Goal: Use online tool/utility: Utilize a website feature to perform a specific function

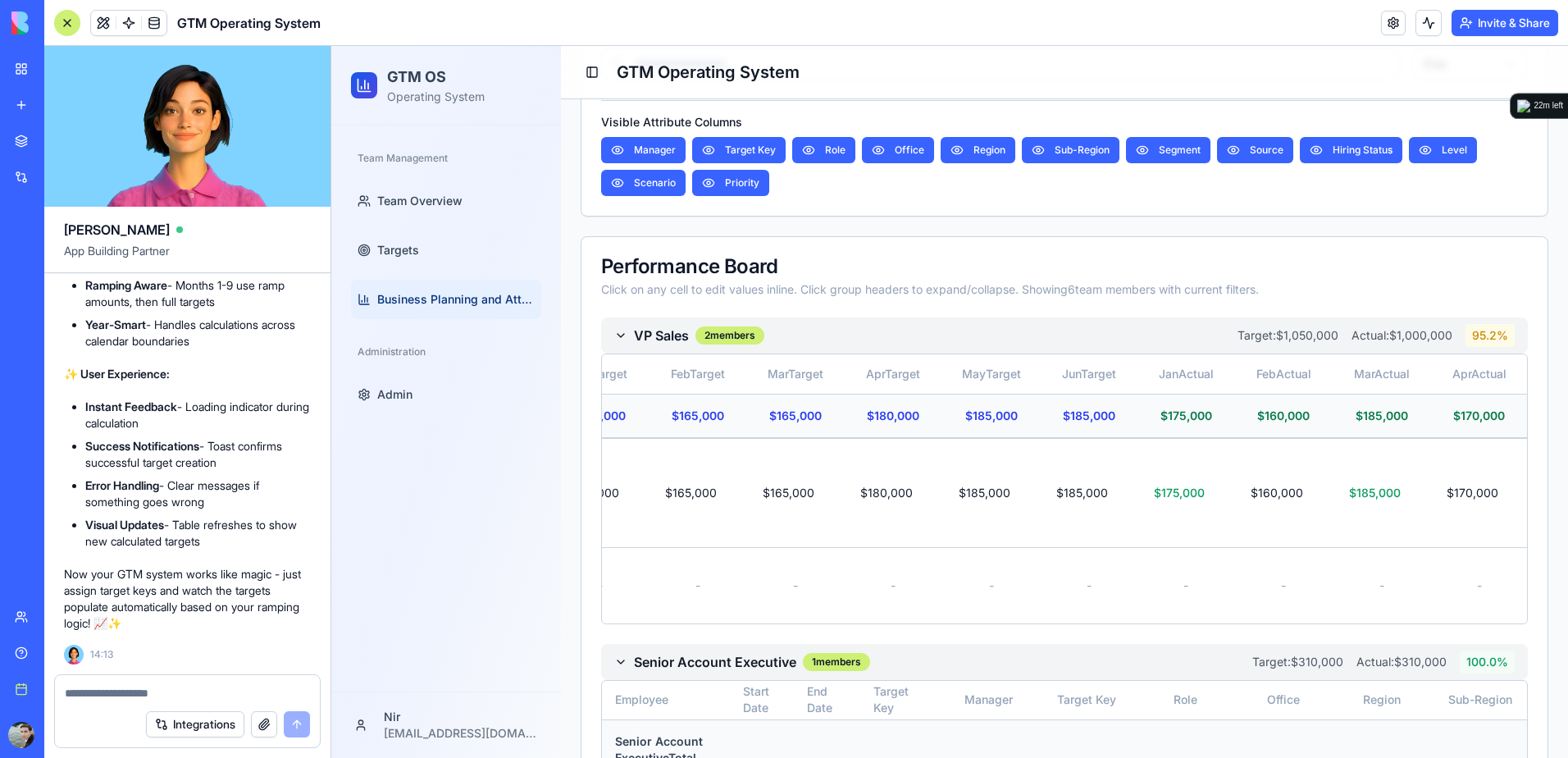
scroll to position [485, 0]
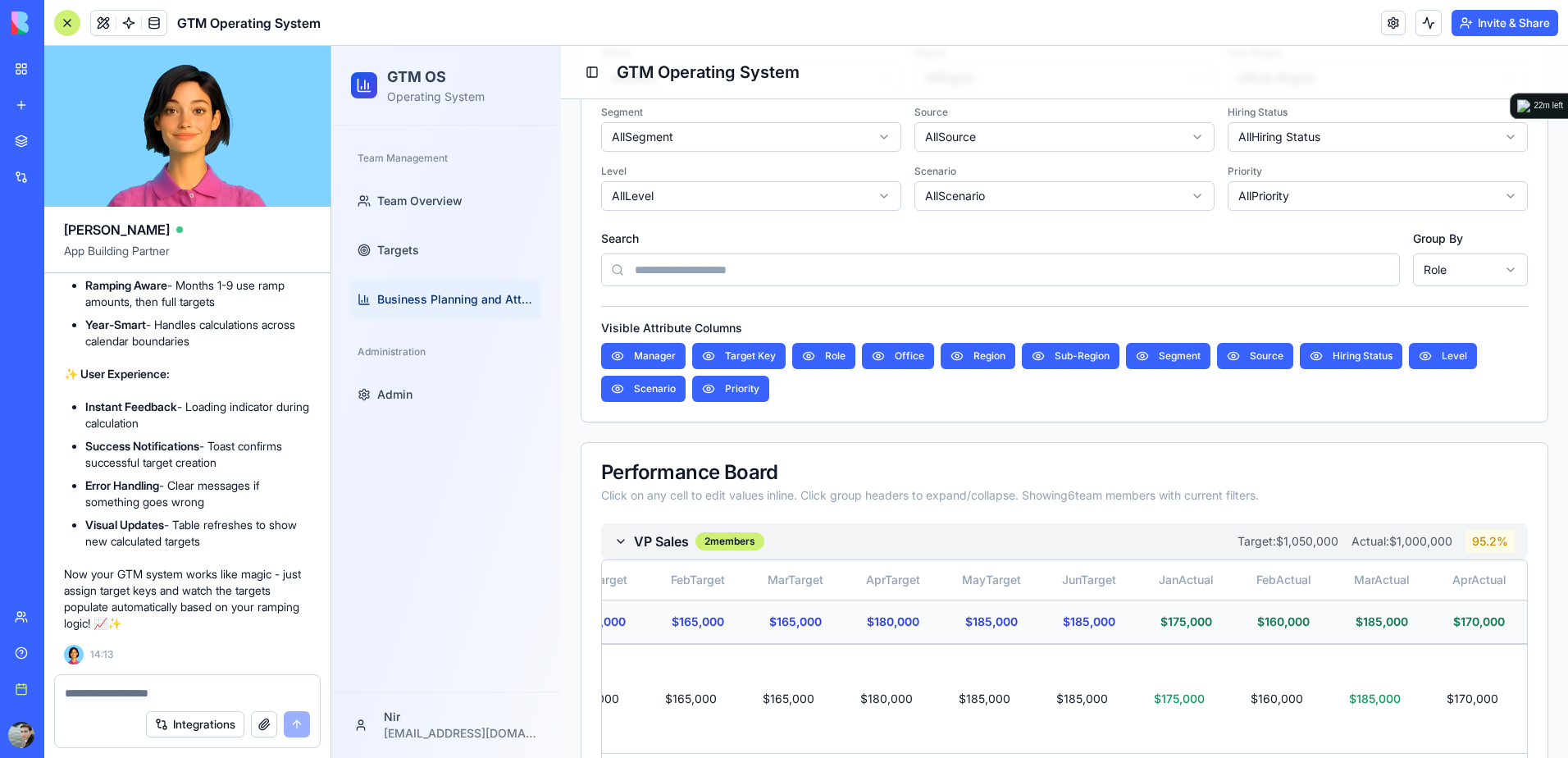
click at [74, 27] on div at bounding box center [66, 22] width 26 height 26
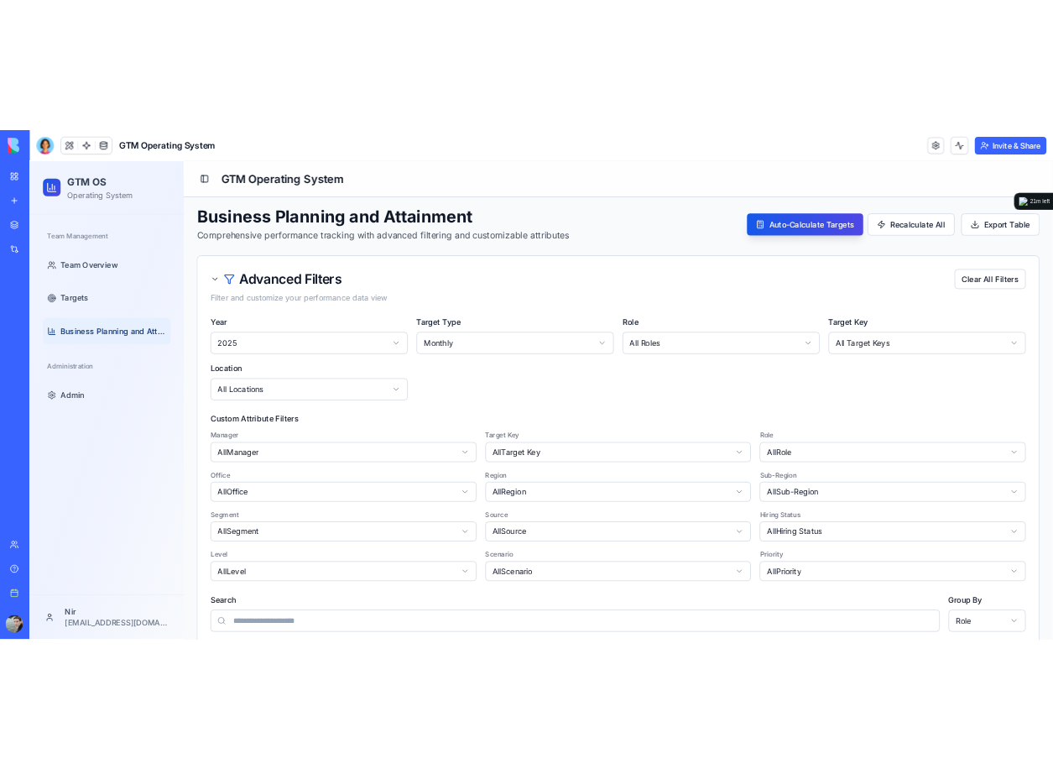
scroll to position [0, 0]
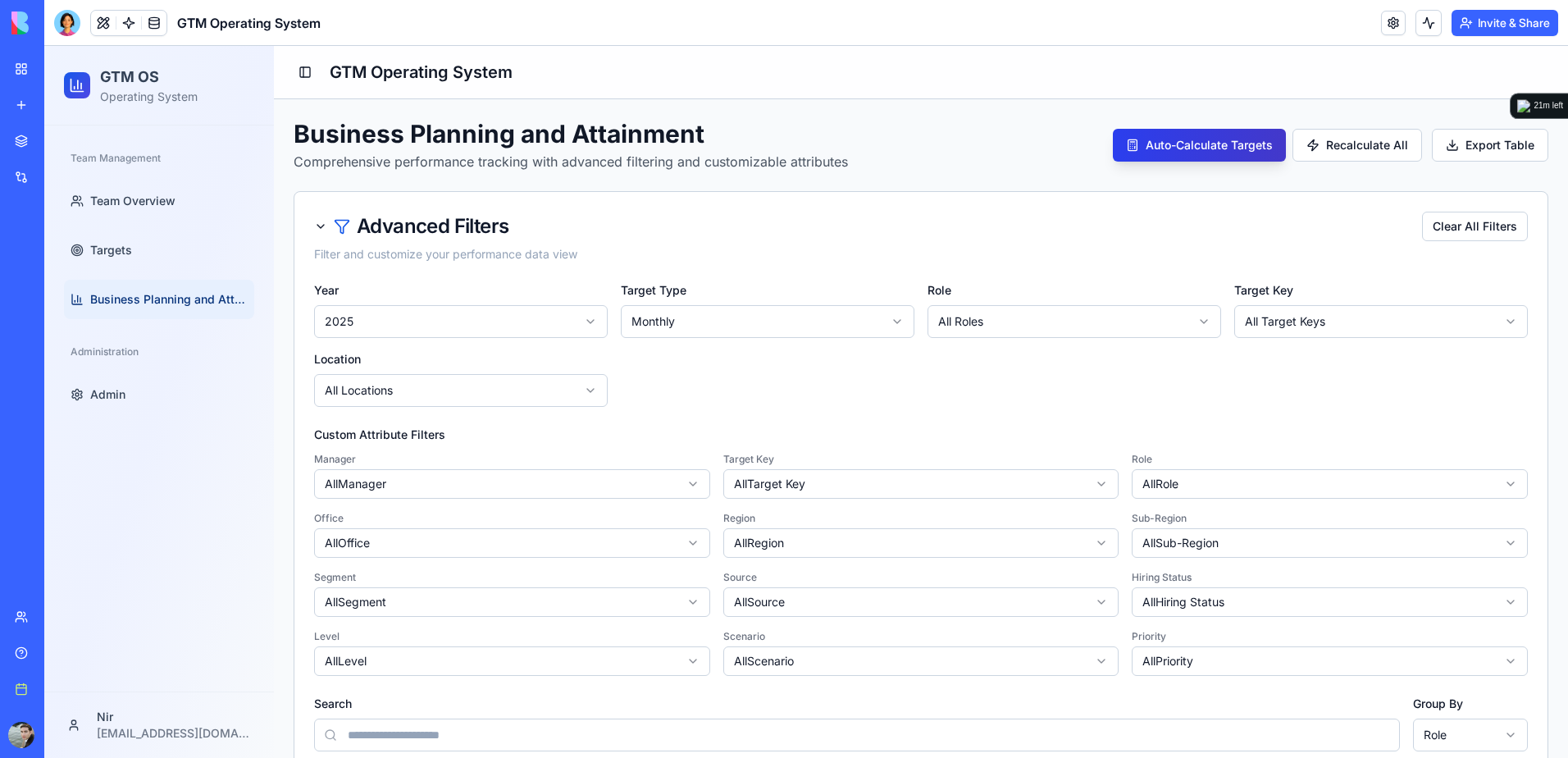
click at [1043, 146] on button "Auto-Calculate Targets" at bounding box center [1199, 146] width 173 height 33
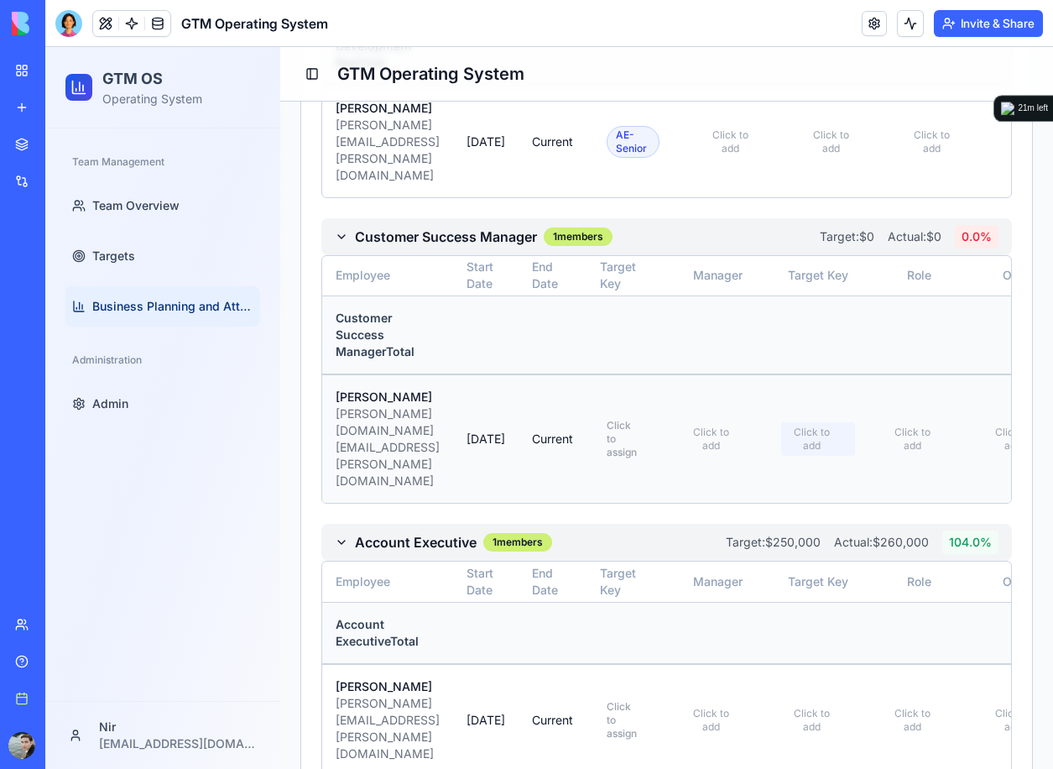
scroll to position [1741, 0]
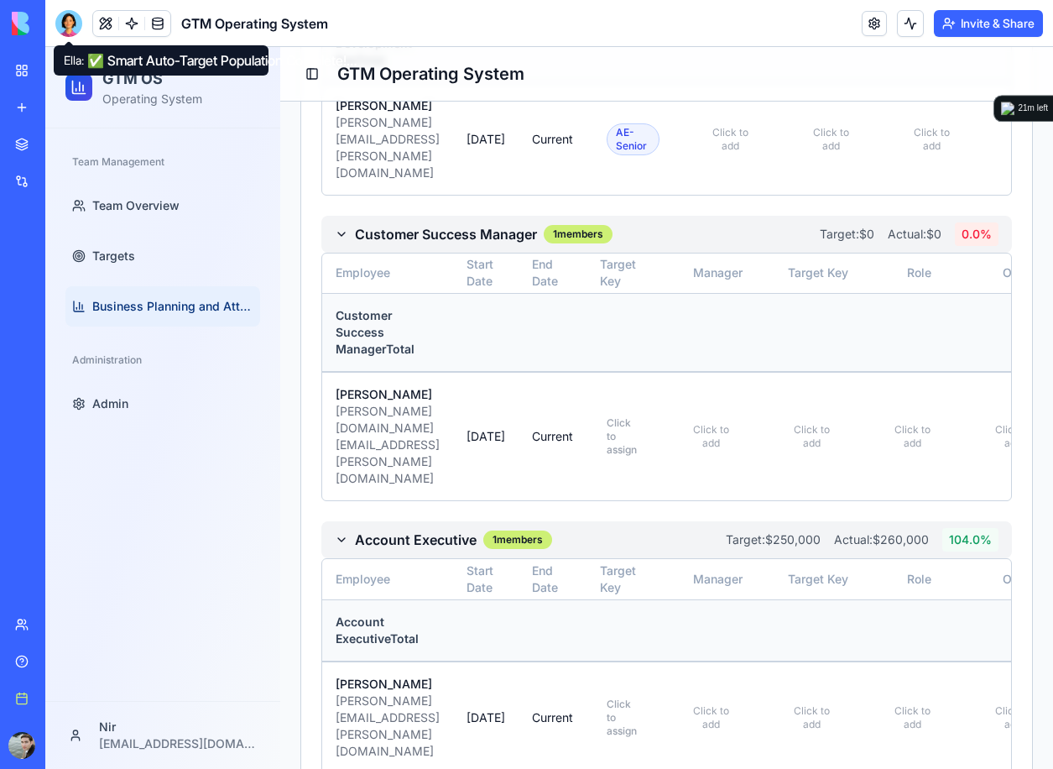
click at [62, 23] on div at bounding box center [68, 23] width 27 height 27
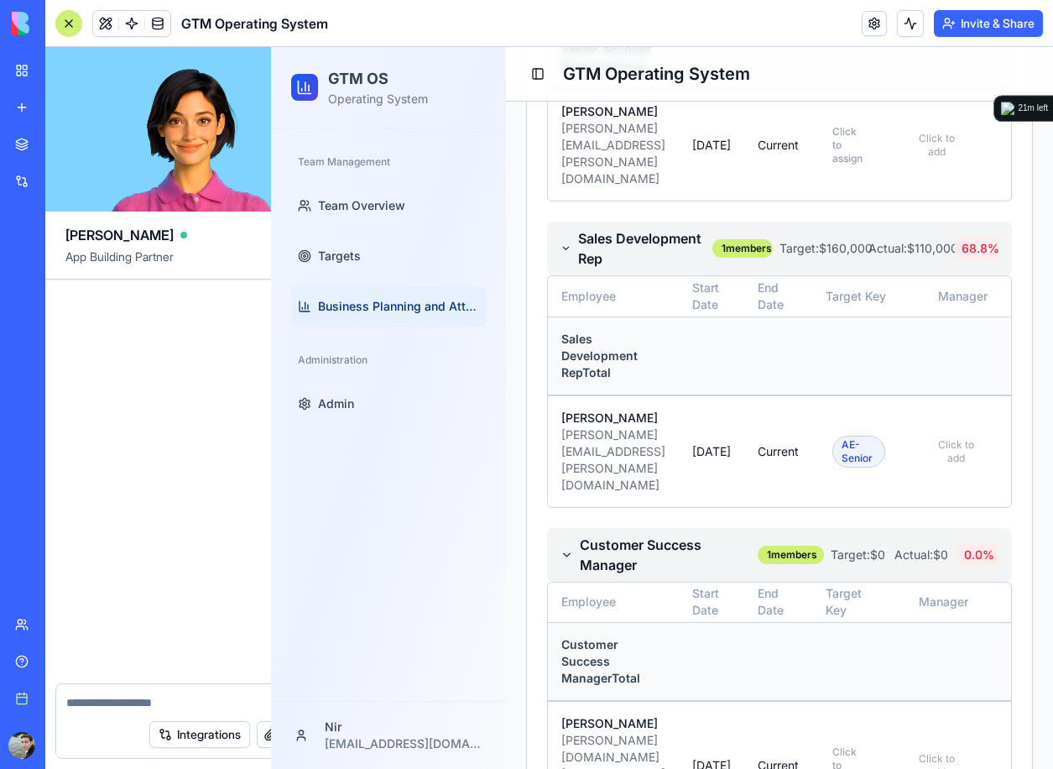
scroll to position [27879, 0]
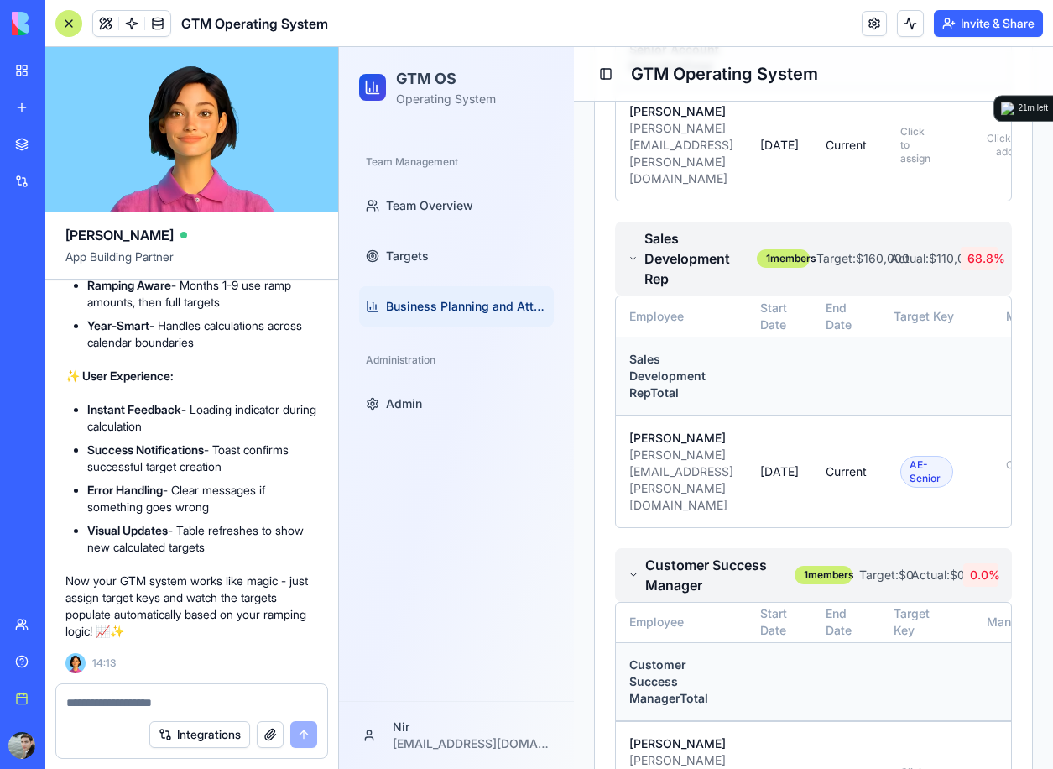
click at [198, 540] on textarea at bounding box center [191, 702] width 251 height 17
type textarea "*"
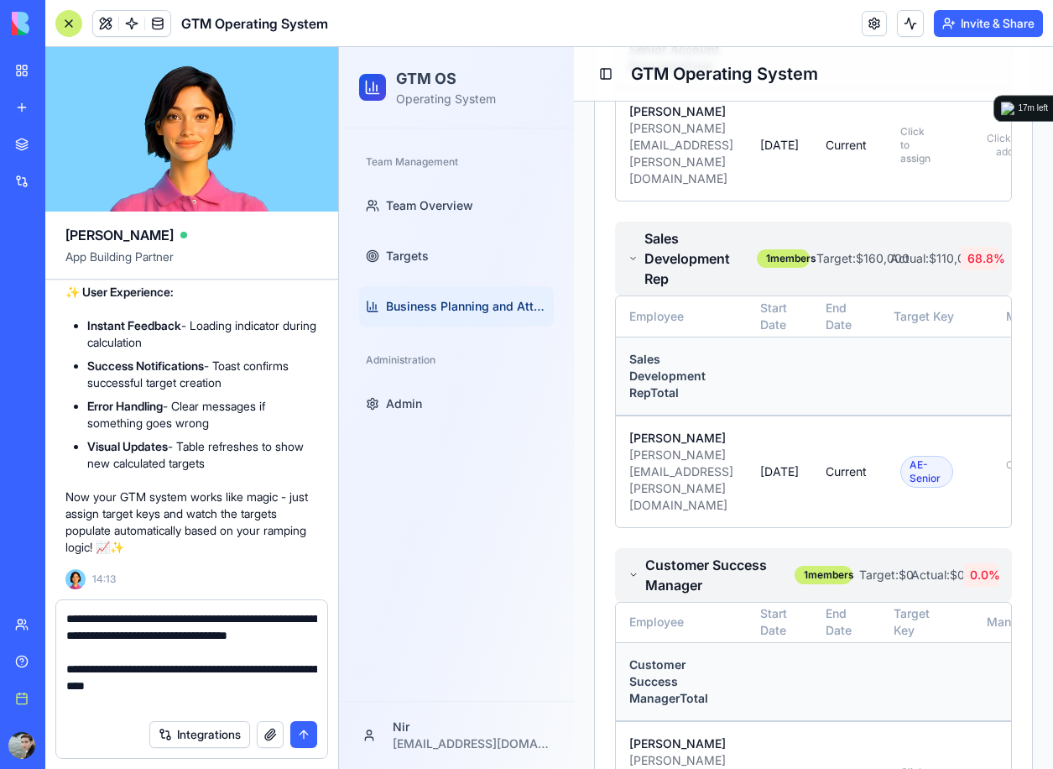
type textarea "**********"
click at [322, 540] on div "Integrations" at bounding box center [191, 734] width 271 height 47
click at [309, 540] on button "submit" at bounding box center [303, 734] width 27 height 27
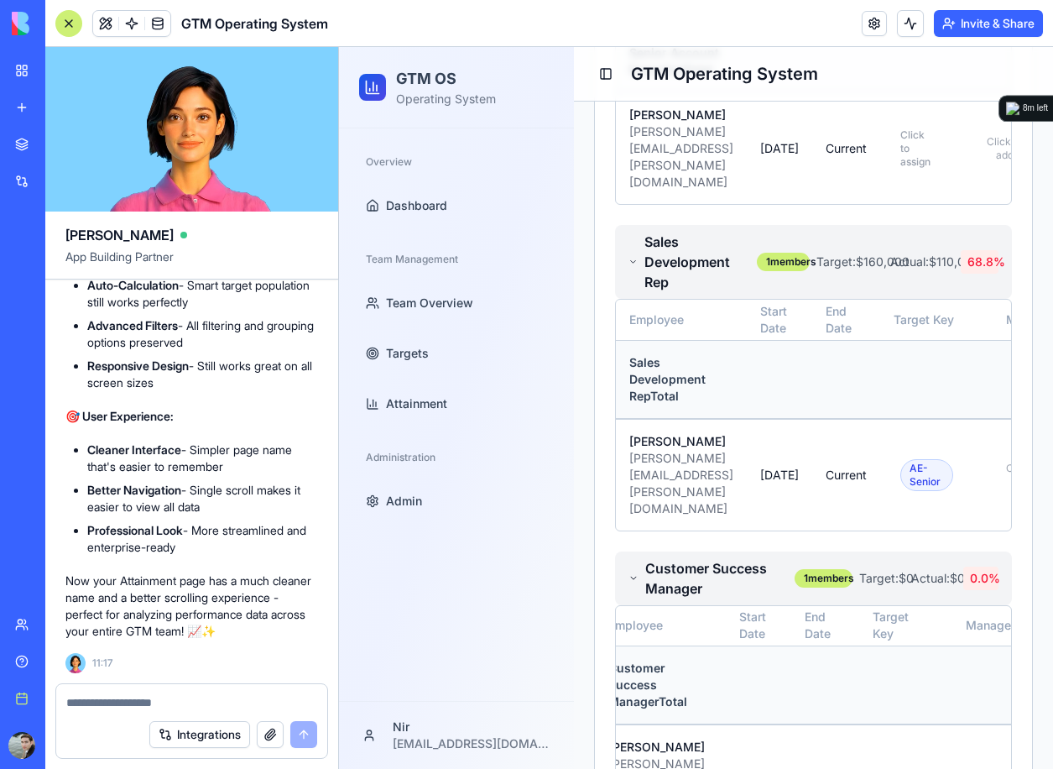
scroll to position [0, 70]
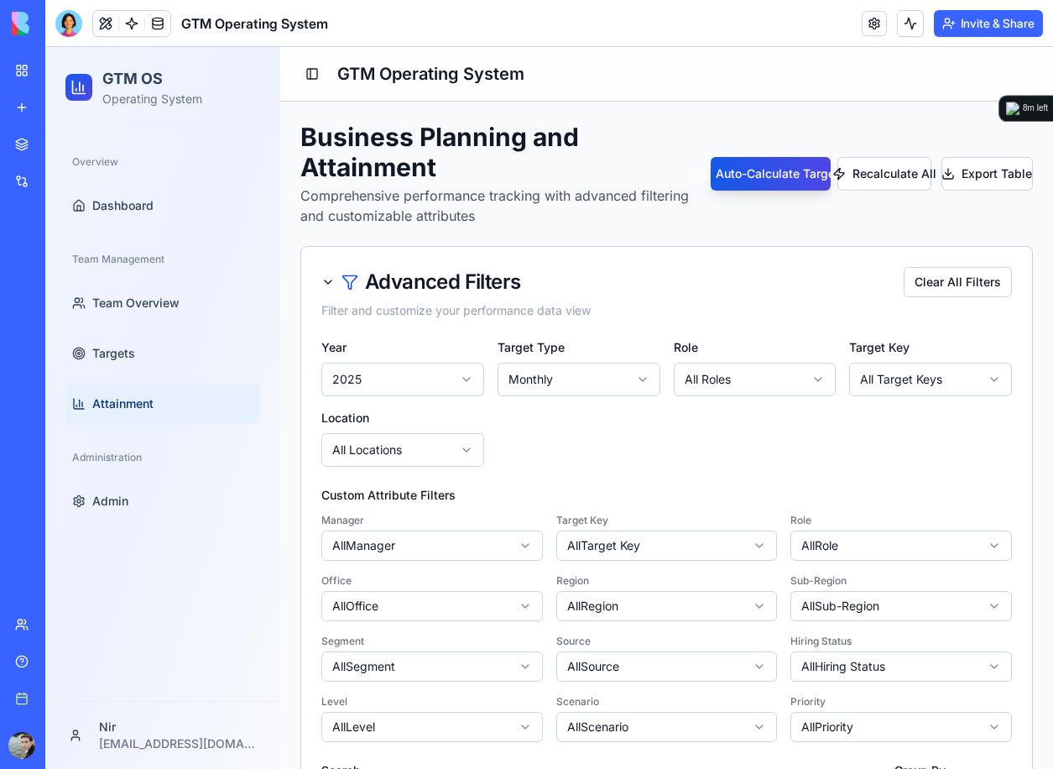
click at [128, 411] on span "Attainment" at bounding box center [122, 403] width 61 height 17
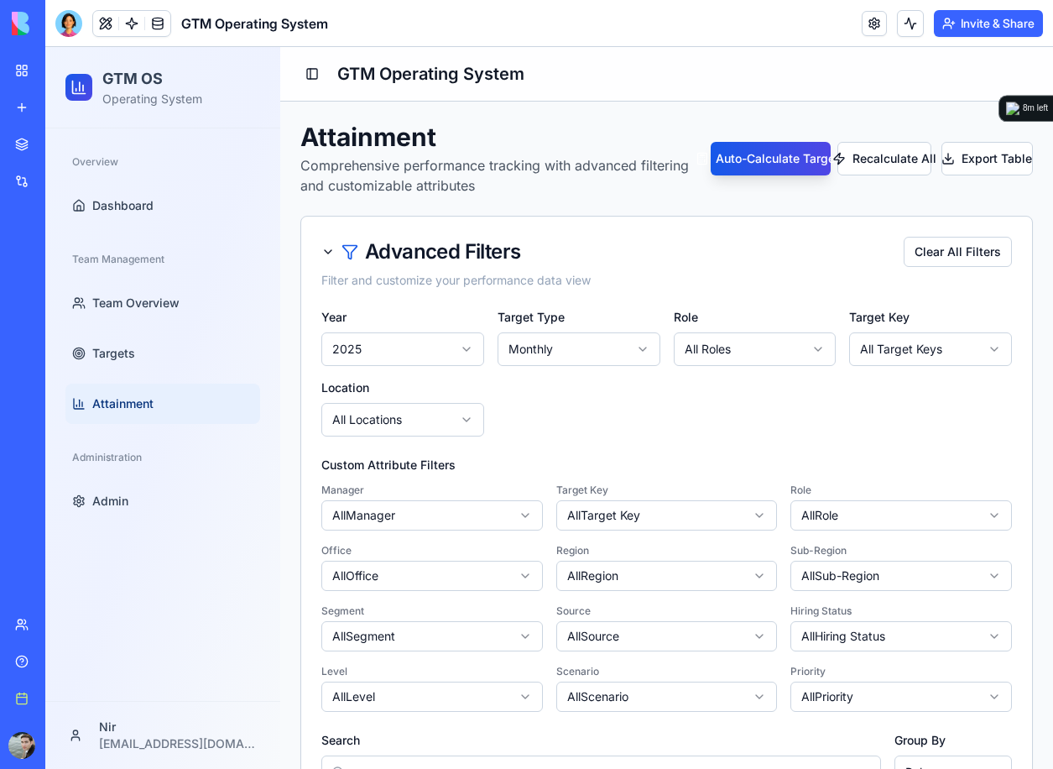
click at [133, 398] on span "Attainment" at bounding box center [122, 403] width 61 height 17
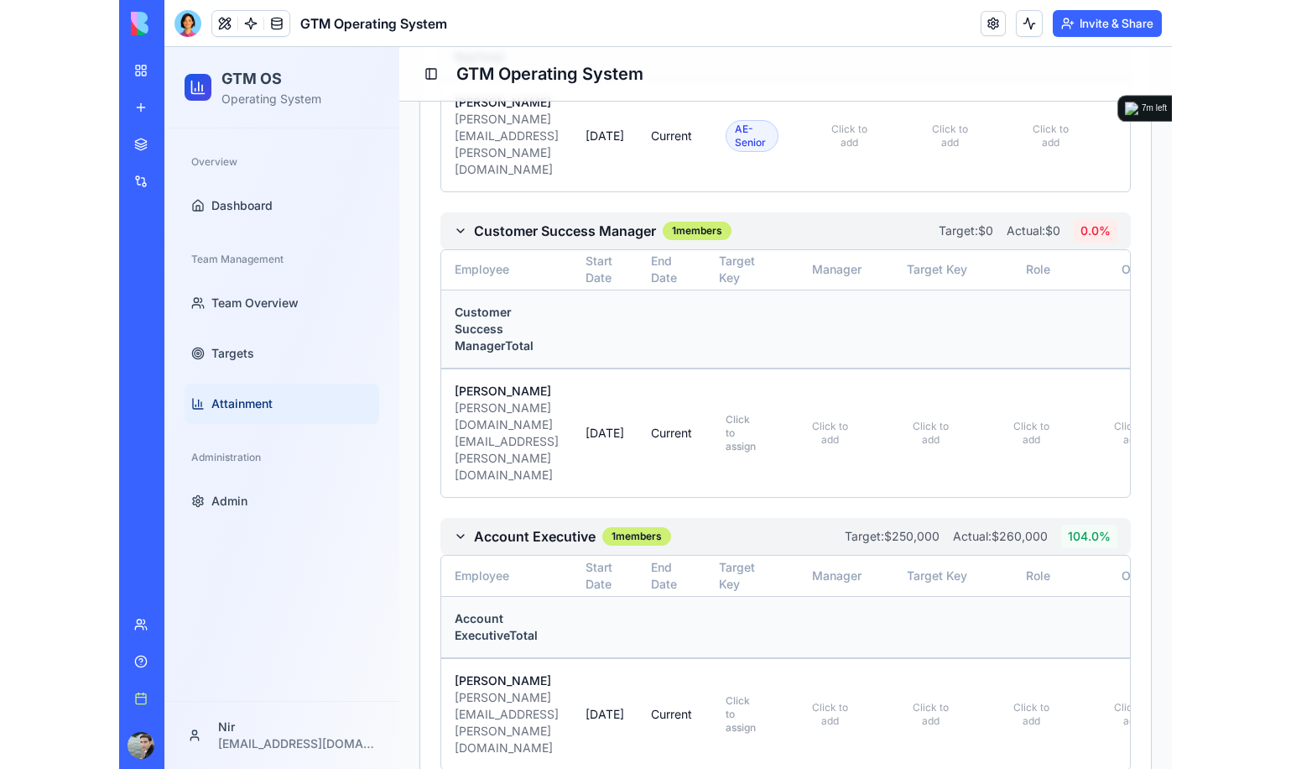
scroll to position [1634, 0]
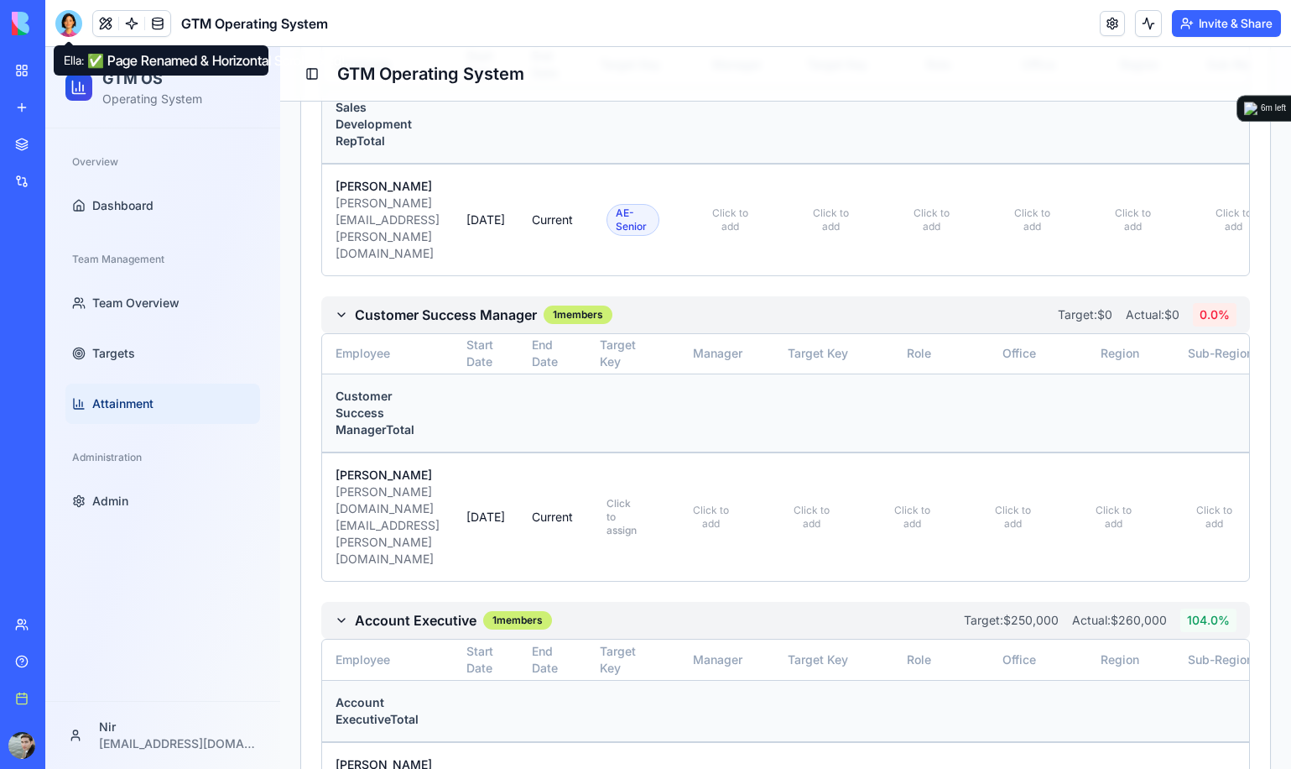
click at [63, 23] on div at bounding box center [68, 23] width 27 height 27
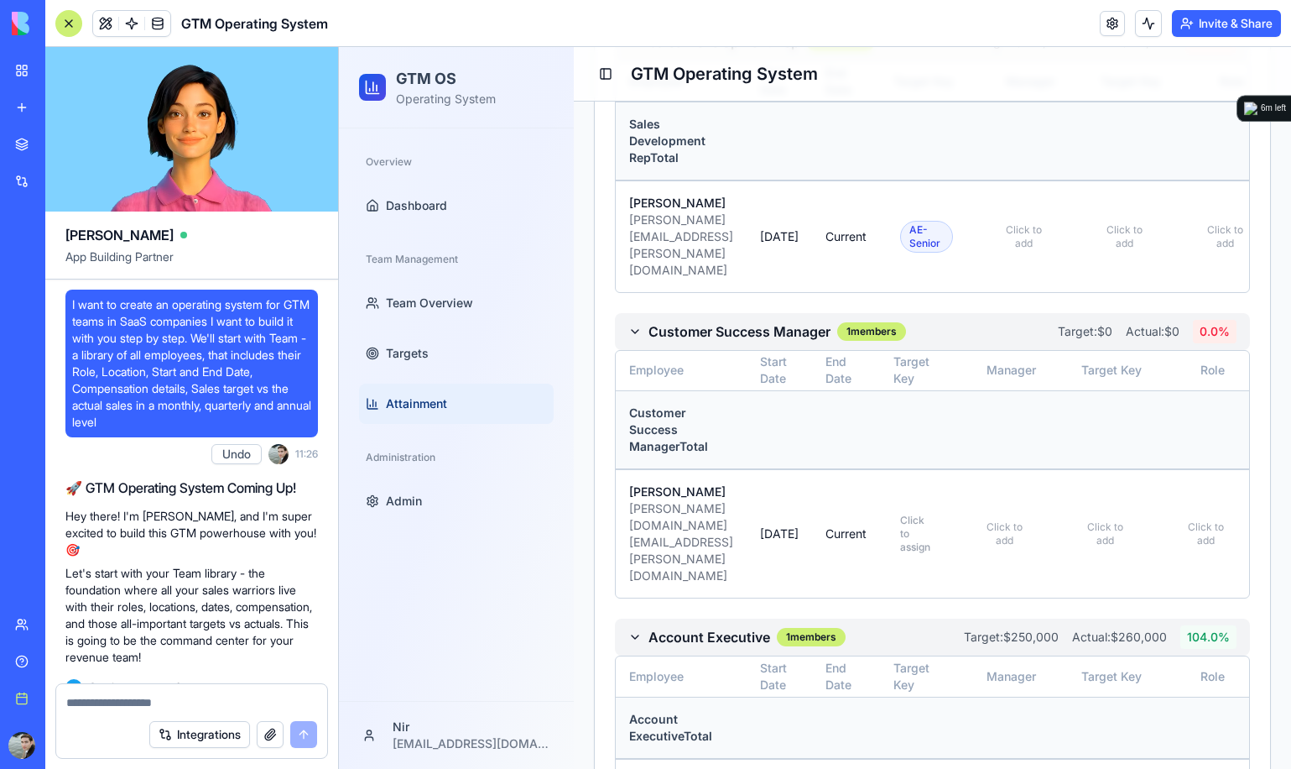
scroll to position [39795, 0]
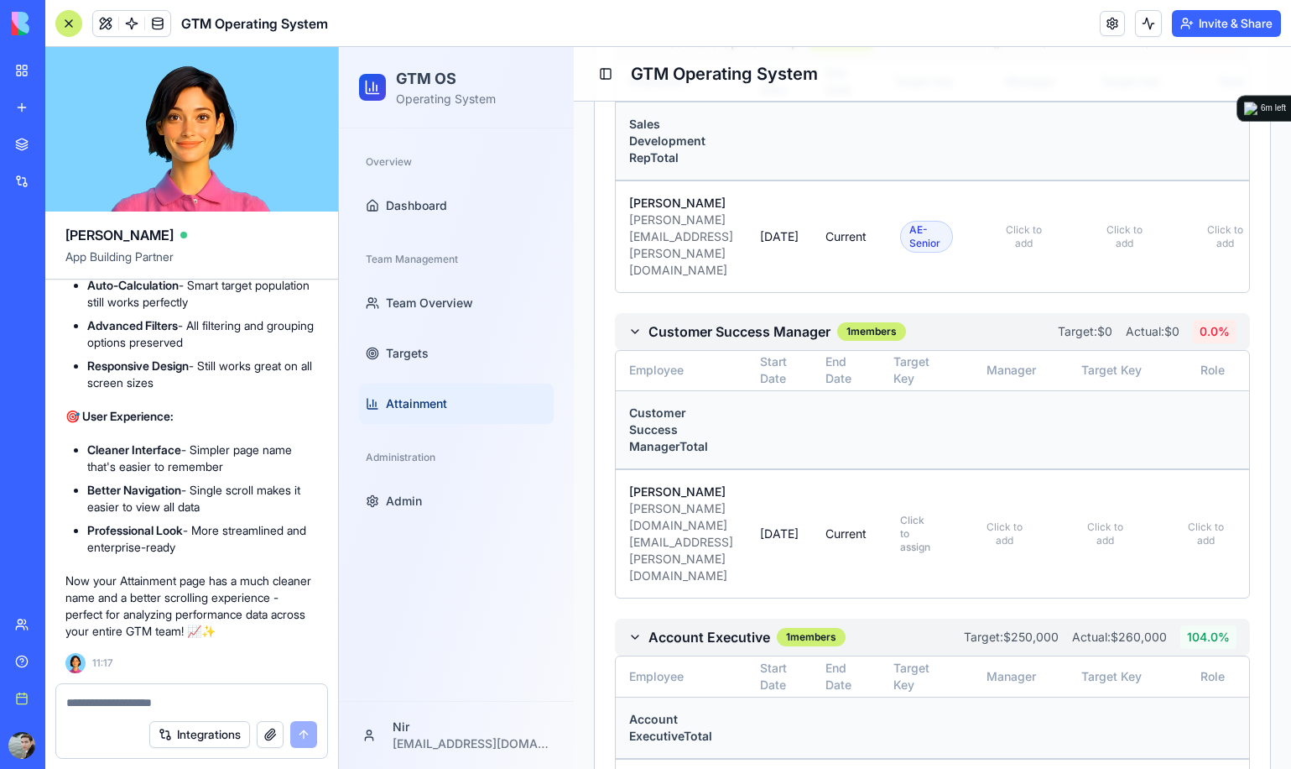
click at [199, 702] on textarea at bounding box center [191, 702] width 251 height 17
click at [198, 705] on textarea at bounding box center [191, 702] width 251 height 17
paste textarea "*"
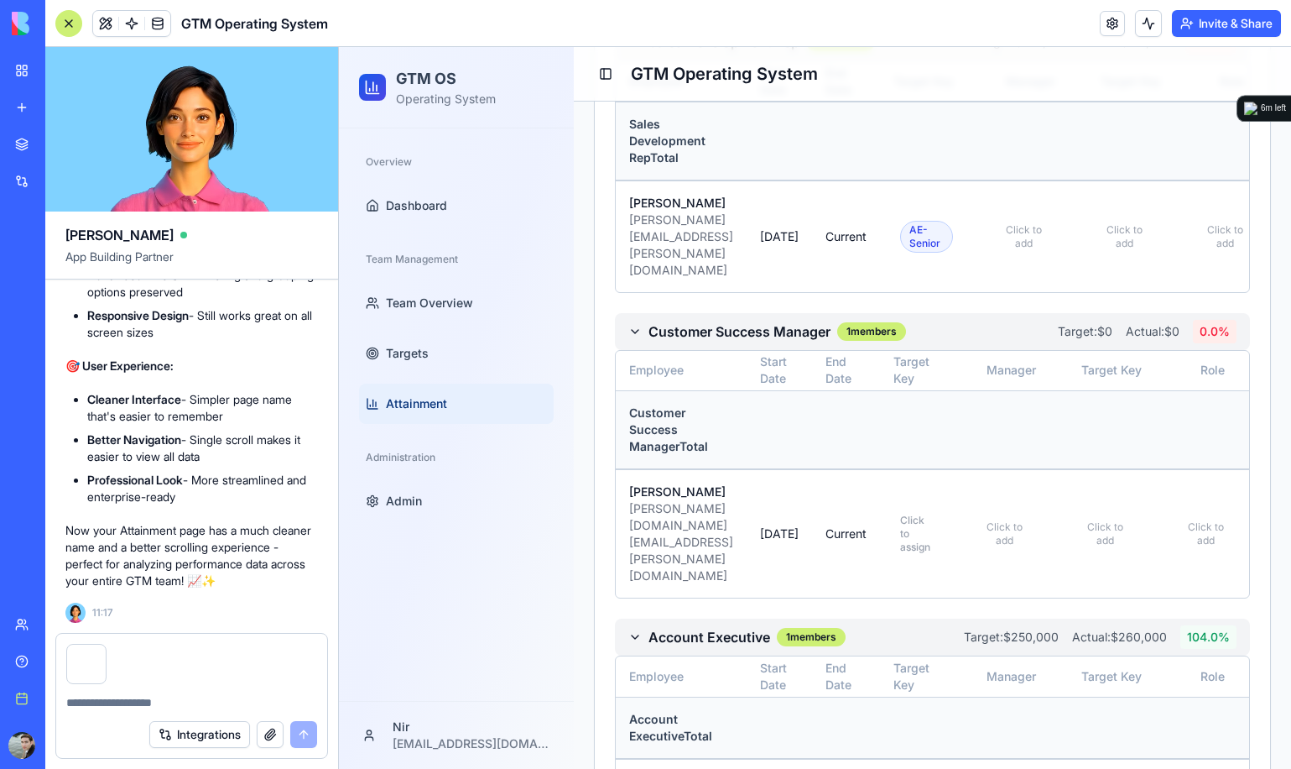
type textarea "*"
click at [216, 680] on div at bounding box center [191, 659] width 271 height 50
click at [196, 699] on textarea at bounding box center [191, 702] width 251 height 17
click at [105, 647] on button "button" at bounding box center [105, 647] width 0 height 0
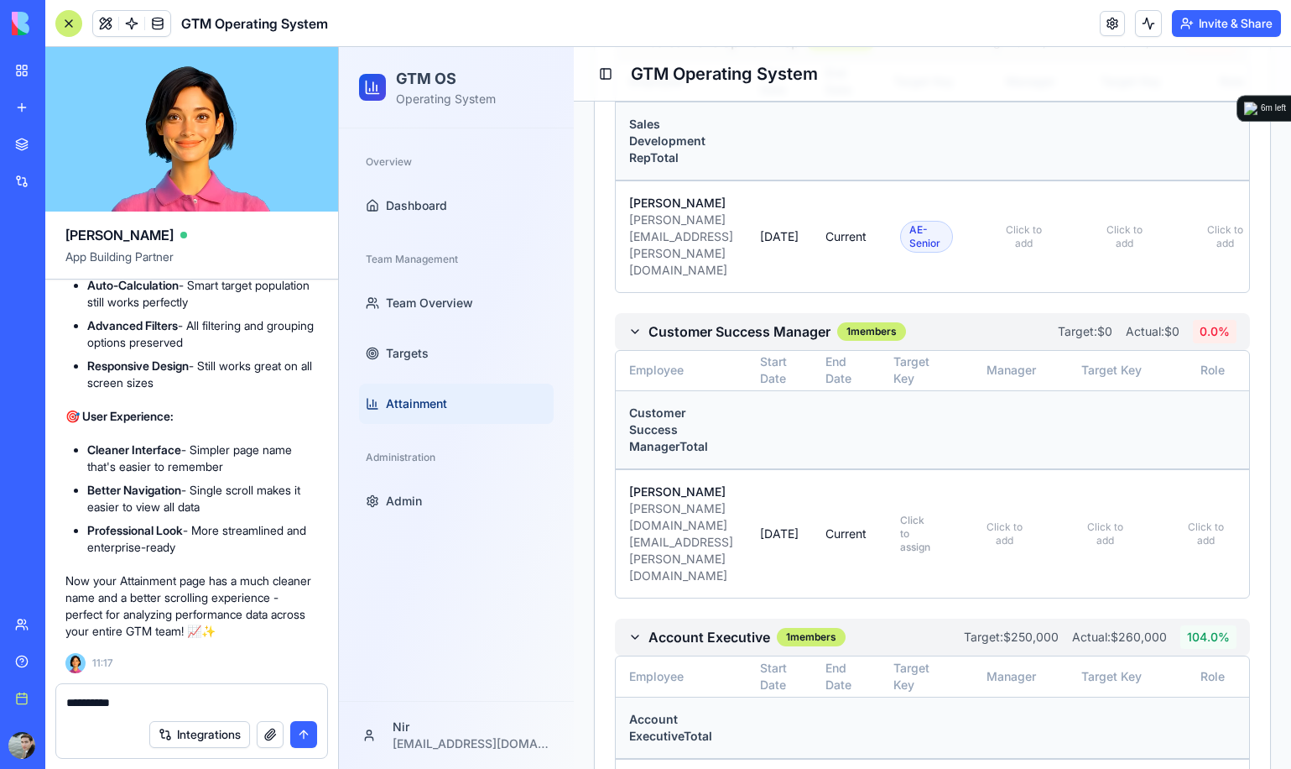
click at [135, 702] on textarea "*********" at bounding box center [191, 702] width 251 height 17
paste textarea
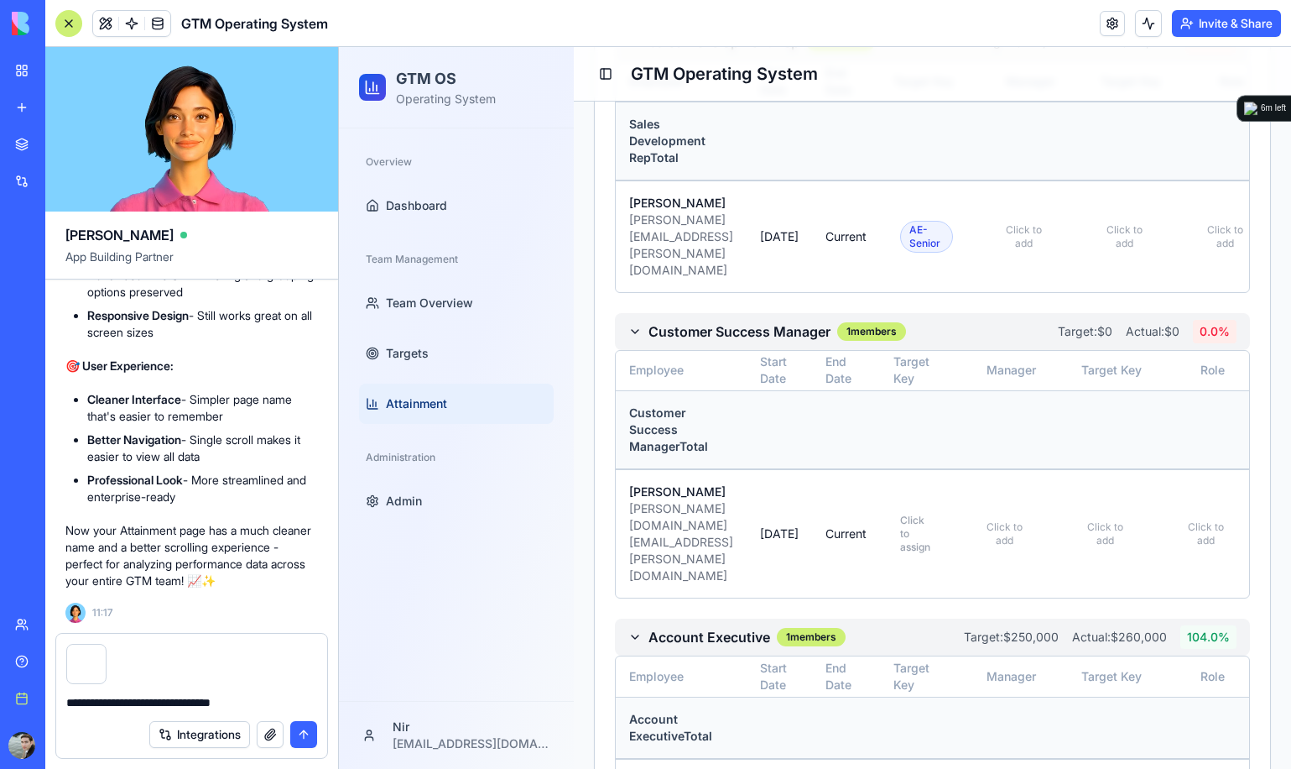
type textarea "**********"
click at [304, 737] on button "submit" at bounding box center [303, 734] width 27 height 27
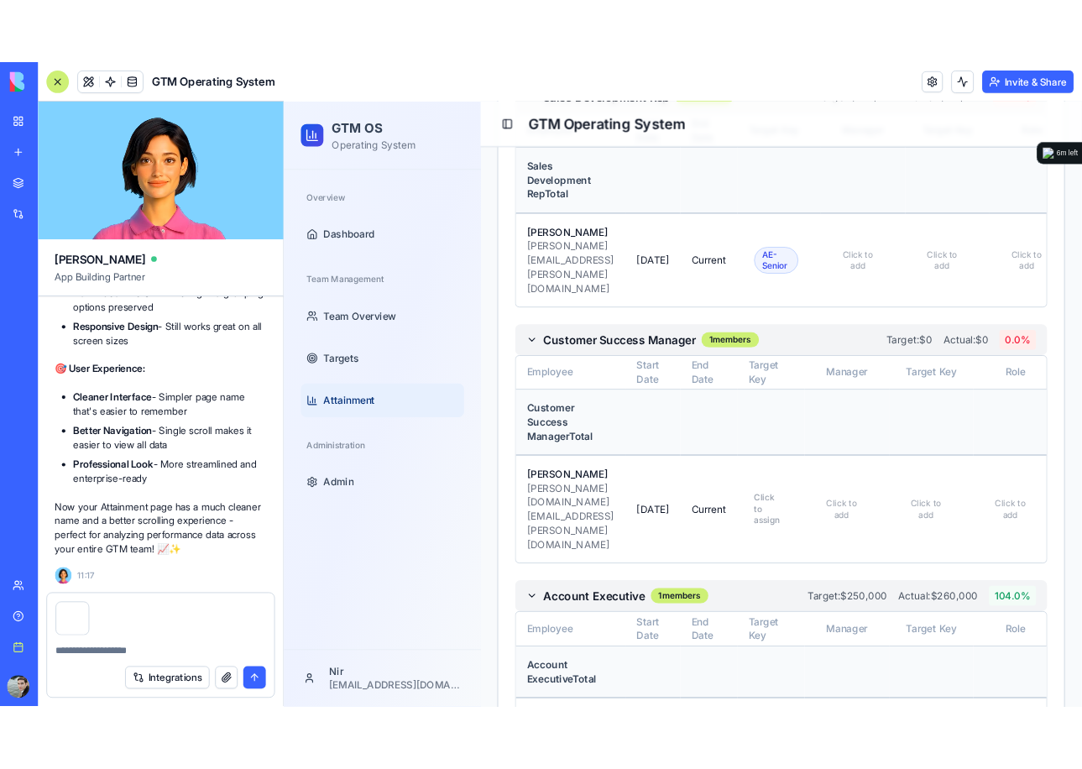
scroll to position [39906, 0]
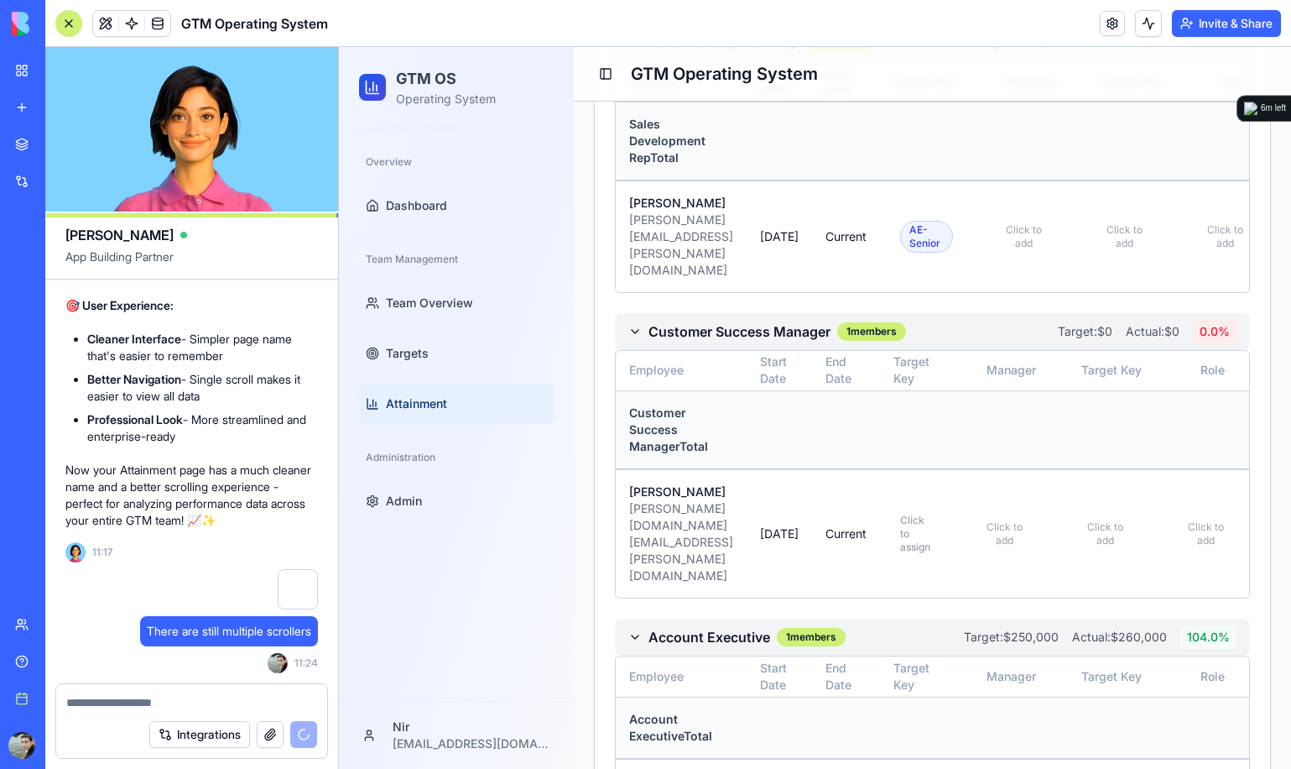
click at [528, 44] on header "GTM Operating System Invite & Share" at bounding box center [668, 23] width 1246 height 47
click at [408, 572] on div "Overview Dashboard Team Management Team Overview Targets Attainment Administrat…" at bounding box center [456, 414] width 235 height 572
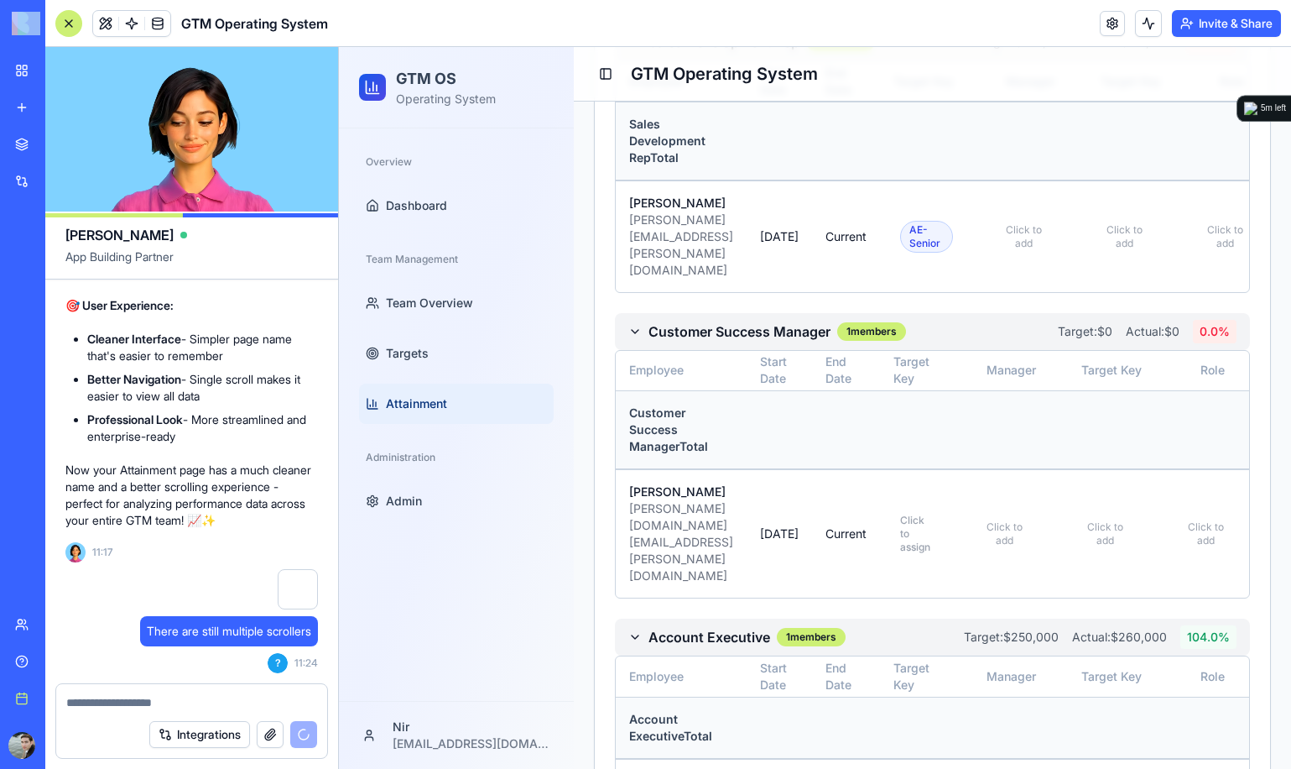
click at [0, 542] on html "BETA My Workspace New app Marketplace Integrations Recent Sales Call Assistant …" at bounding box center [645, 384] width 1291 height 769
click at [0, 543] on div "BETA My Workspace New app Marketplace Integrations Recent Sales Call Assistant …" at bounding box center [22, 384] width 45 height 769
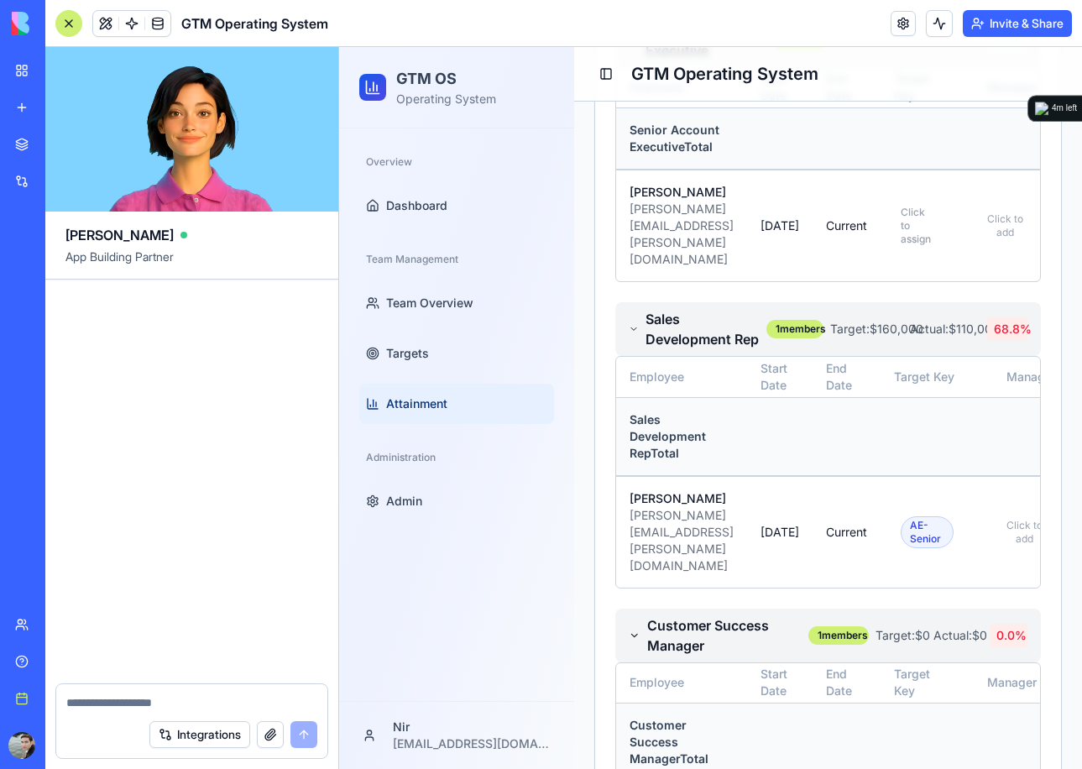
scroll to position [40886, 0]
